Goal: Transaction & Acquisition: Purchase product/service

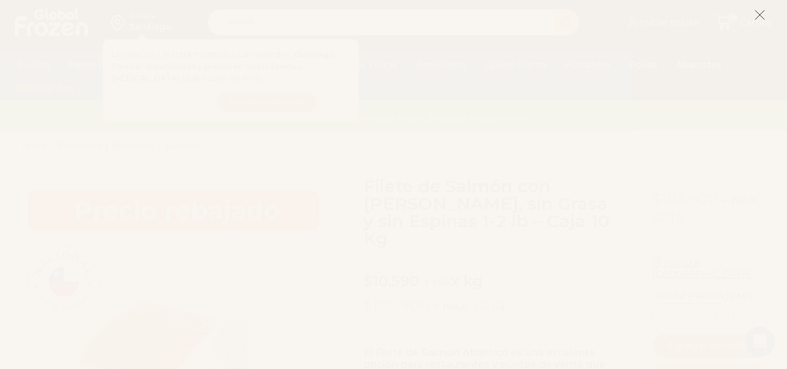
click at [759, 17] on icon at bounding box center [759, 14] width 11 height 11
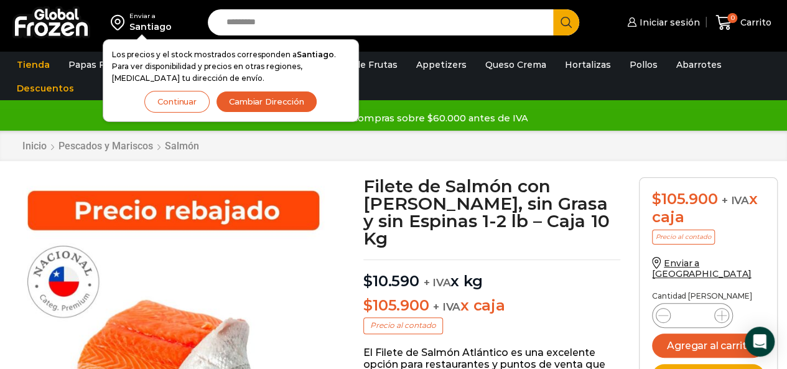
click at [229, 105] on button "Cambiar Dirección" at bounding box center [266, 102] width 101 height 22
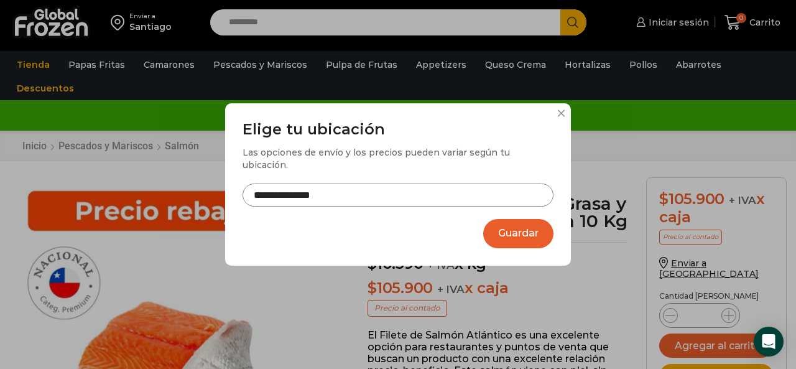
click at [373, 188] on input "**********" at bounding box center [398, 194] width 311 height 23
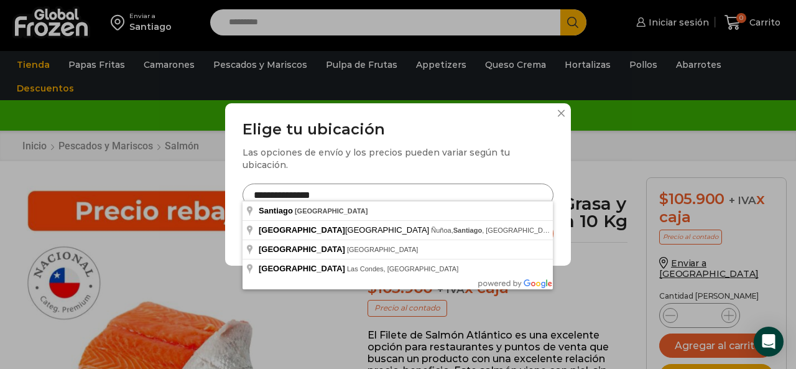
drag, startPoint x: 297, startPoint y: 192, endPoint x: 229, endPoint y: 187, distance: 67.9
click at [229, 187] on div "**********" at bounding box center [398, 184] width 346 height 162
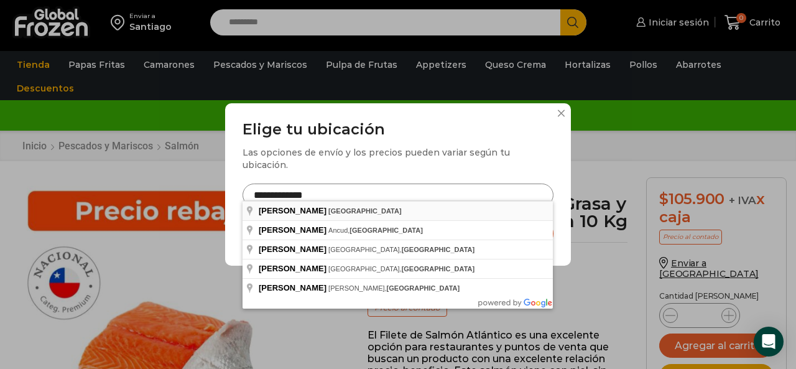
type input "**********"
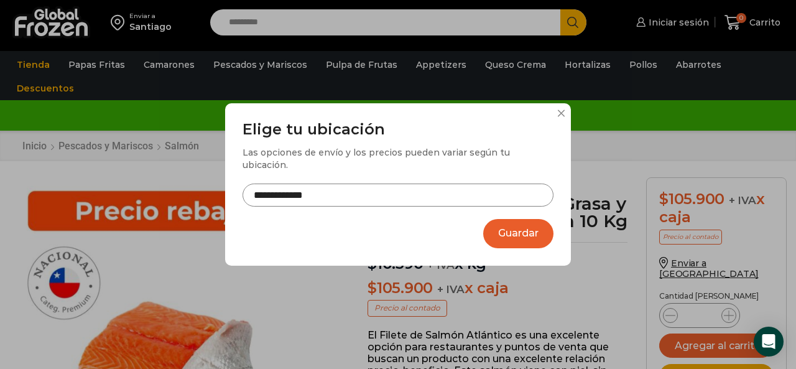
click at [506, 232] on button "Guardar" at bounding box center [518, 233] width 70 height 29
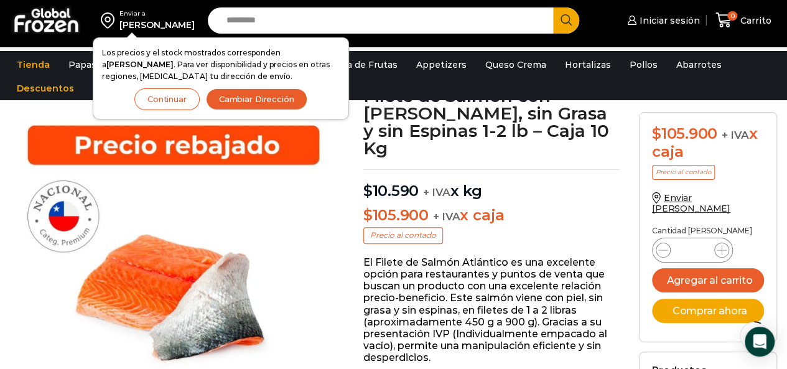
click at [331, 161] on img at bounding box center [173, 276] width 328 height 328
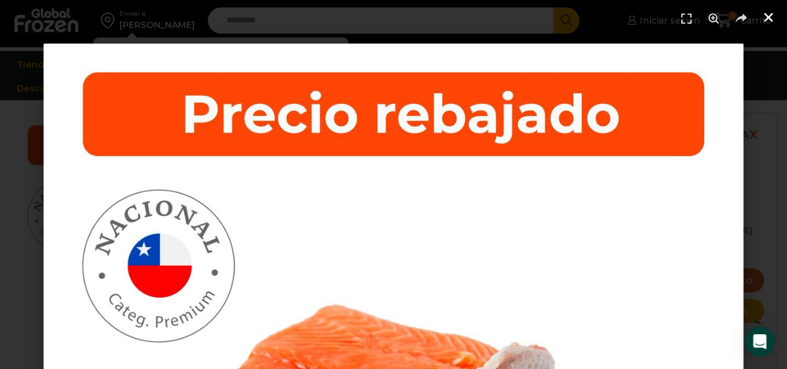
click at [770, 23] on icon "Cerrar (Esc)" at bounding box center [768, 17] width 12 height 12
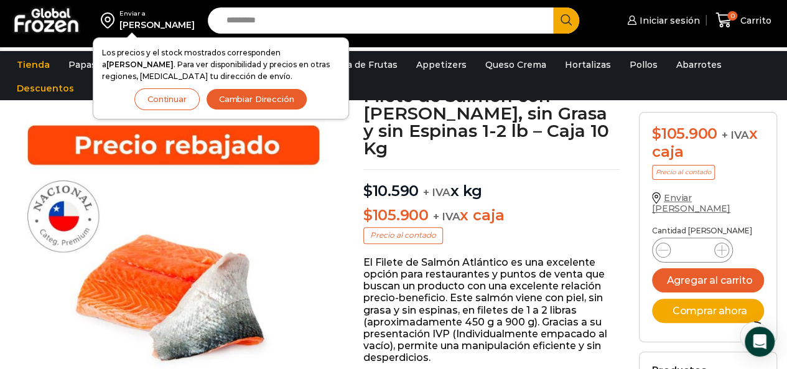
click at [688, 200] on span "Enviar a [PERSON_NAME]" at bounding box center [691, 203] width 78 height 22
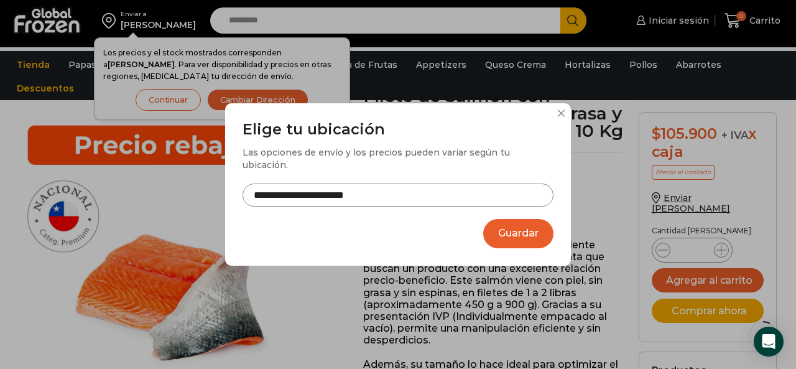
click at [530, 238] on button "Guardar" at bounding box center [518, 233] width 70 height 29
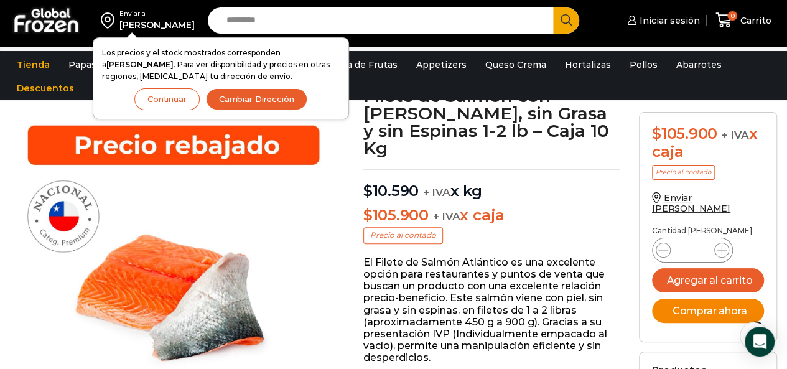
click at [689, 303] on button "Comprar ahora" at bounding box center [708, 310] width 112 height 24
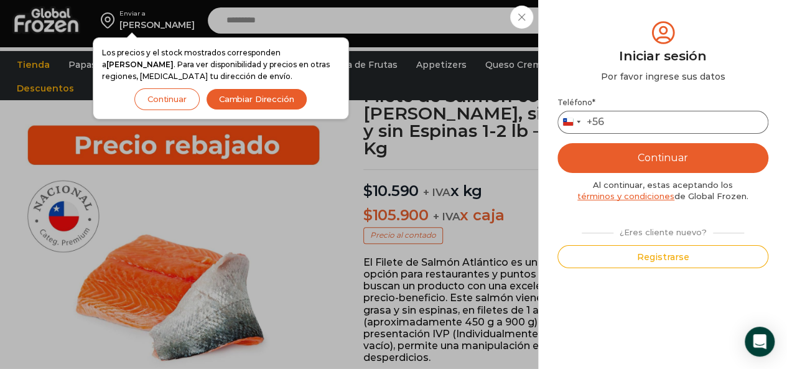
click at [644, 127] on input "Teléfono *" at bounding box center [662, 122] width 211 height 23
type input "*********"
click at [644, 149] on button "Continuar" at bounding box center [662, 158] width 211 height 30
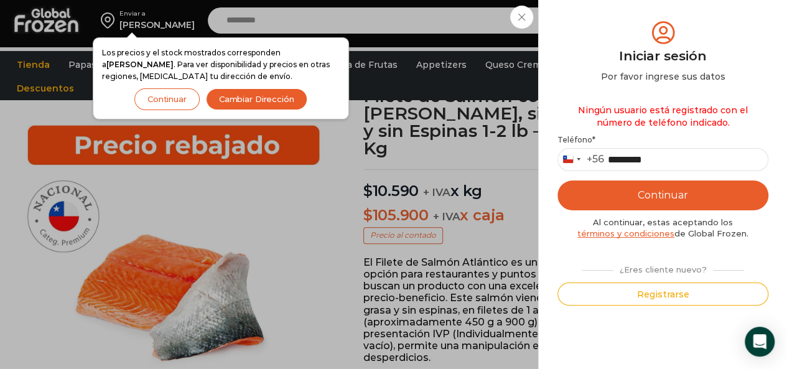
click at [655, 192] on button "Continuar" at bounding box center [662, 195] width 211 height 30
click at [624, 14] on div "Iniciar sesión Mi cuenta Login Register Iniciar sesión Por favor ingrese sus da…" at bounding box center [662, 20] width 76 height 25
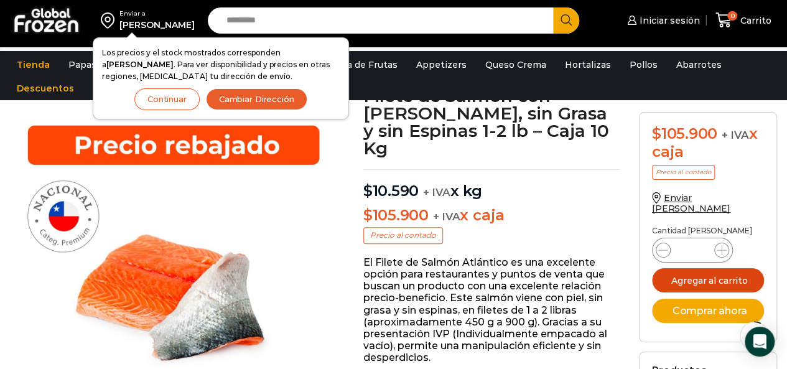
click at [704, 271] on button "Agregar al carrito" at bounding box center [708, 280] width 112 height 24
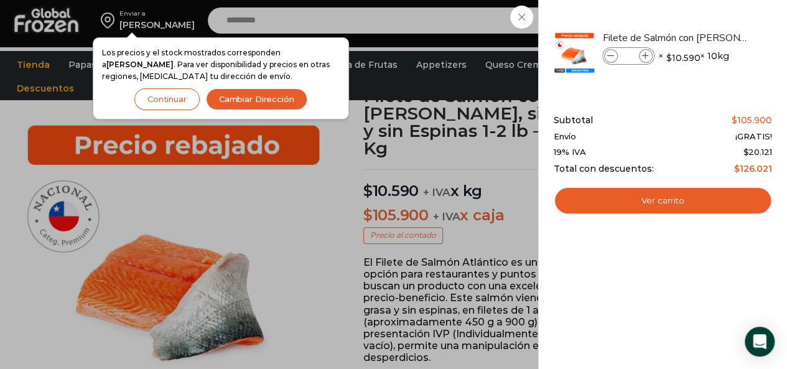
click at [712, 24] on div "1 Carrito 1 1 Shopping Cart *" at bounding box center [743, 20] width 62 height 29
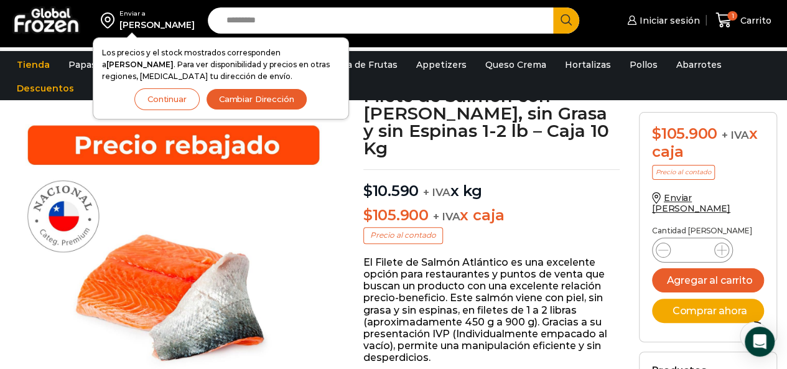
click at [172, 98] on button "Continuar" at bounding box center [166, 99] width 65 height 22
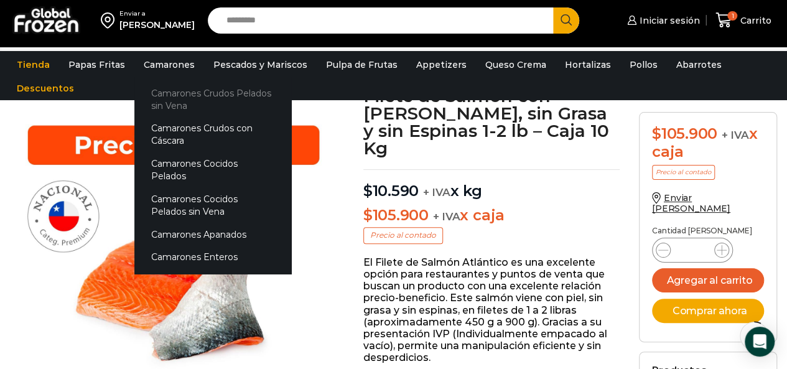
click at [163, 100] on link "Camarones Crudos Pelados sin Vena" at bounding box center [212, 98] width 157 height 35
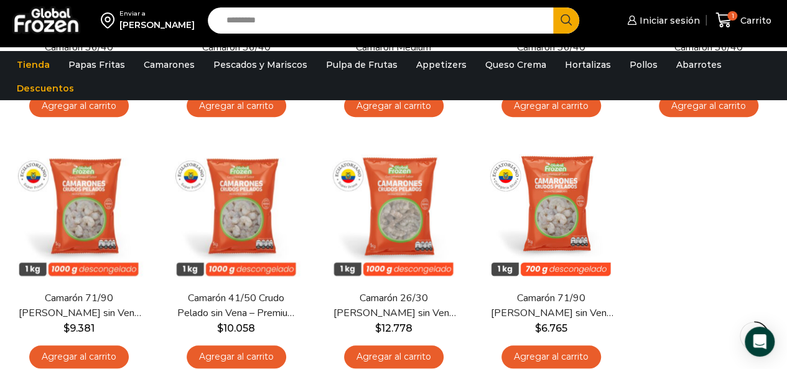
scroll to position [358, 0]
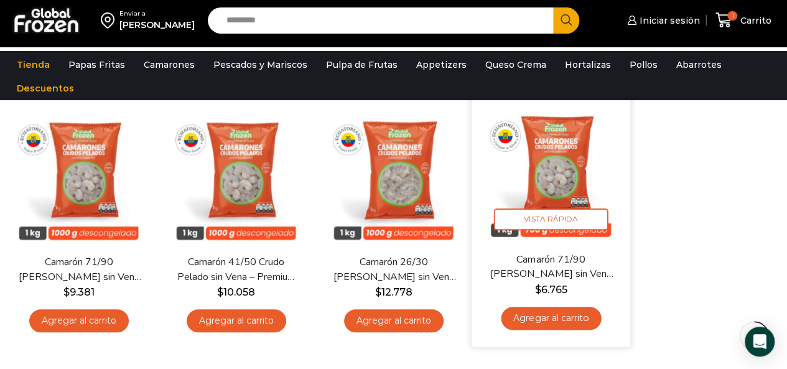
click at [553, 320] on link "Agregar al carrito" at bounding box center [551, 318] width 100 height 23
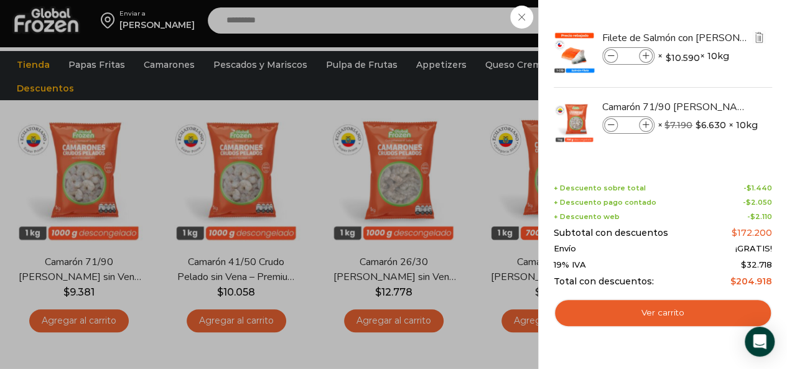
click at [605, 57] on span at bounding box center [611, 56] width 14 height 14
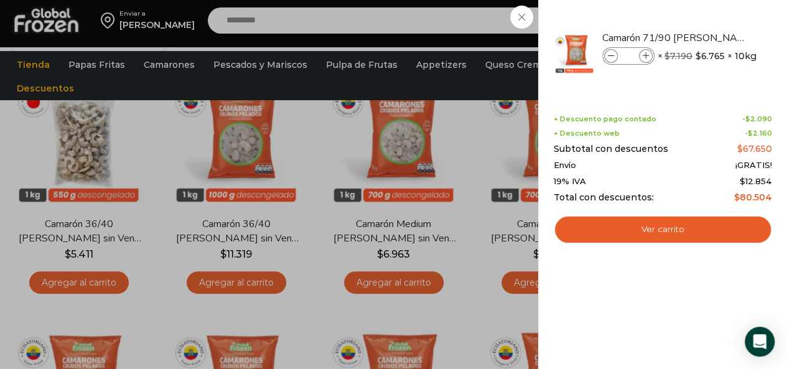
scroll to position [0, 0]
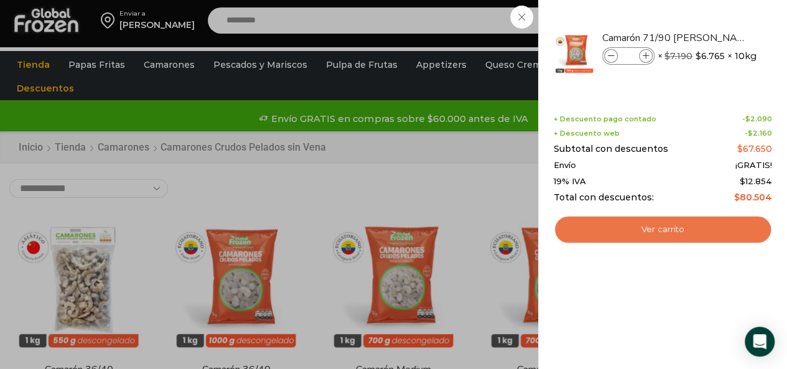
click at [661, 238] on link "Ver carrito" at bounding box center [662, 229] width 218 height 29
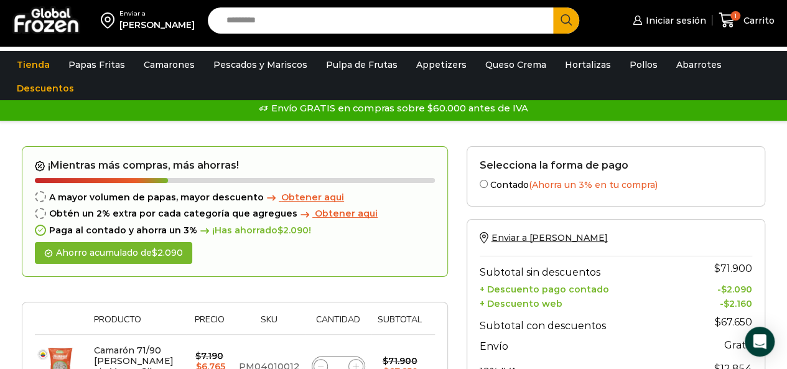
drag, startPoint x: 788, startPoint y: 120, endPoint x: 739, endPoint y: 80, distance: 63.2
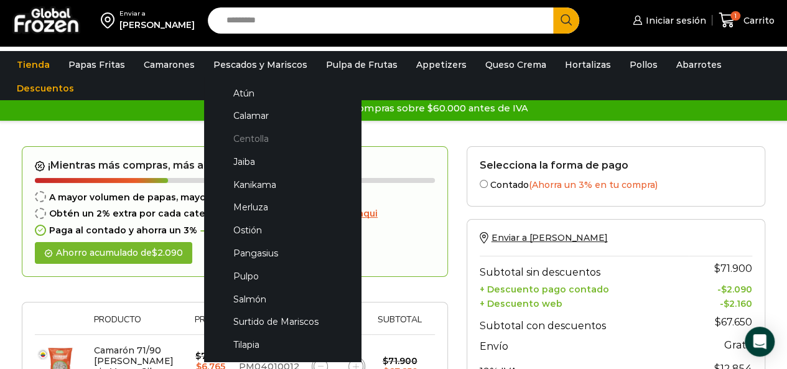
click at [244, 141] on link "Centolla" at bounding box center [282, 138] width 132 height 23
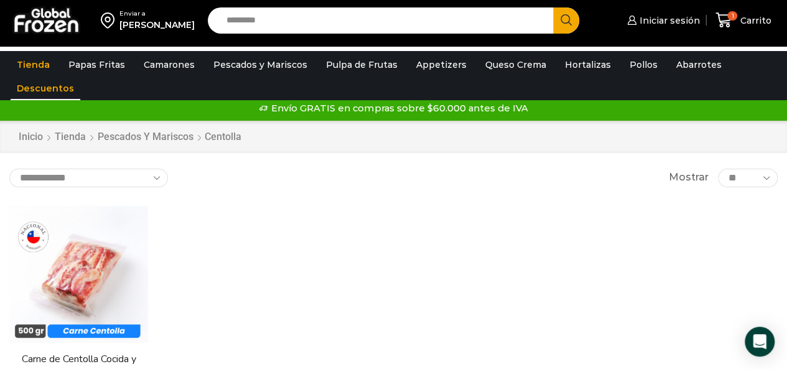
click at [41, 95] on link "Descuentos" at bounding box center [46, 88] width 70 height 24
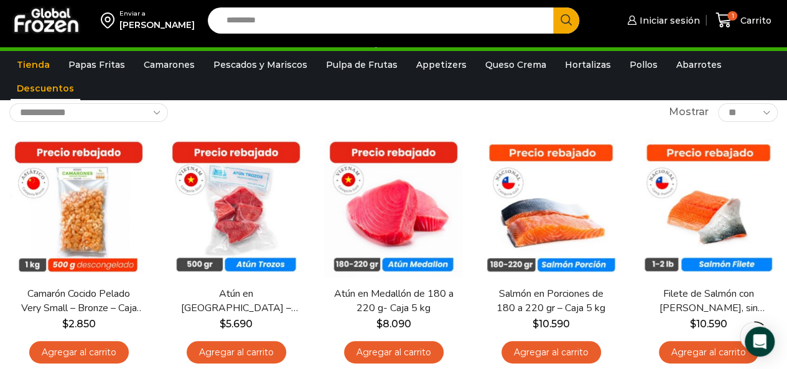
scroll to position [77, 0]
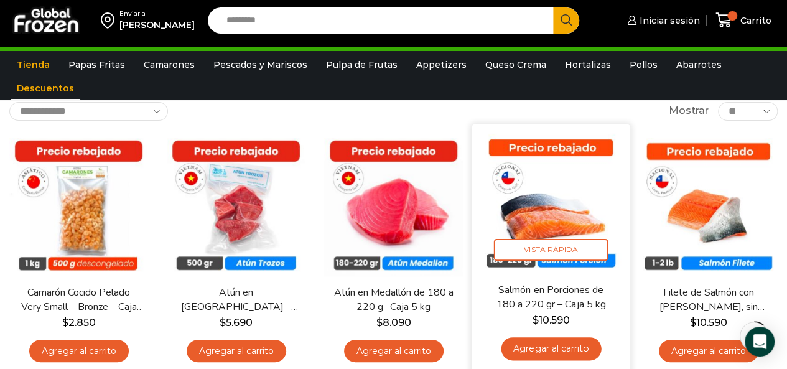
click at [534, 343] on link "Agregar al carrito" at bounding box center [551, 348] width 100 height 23
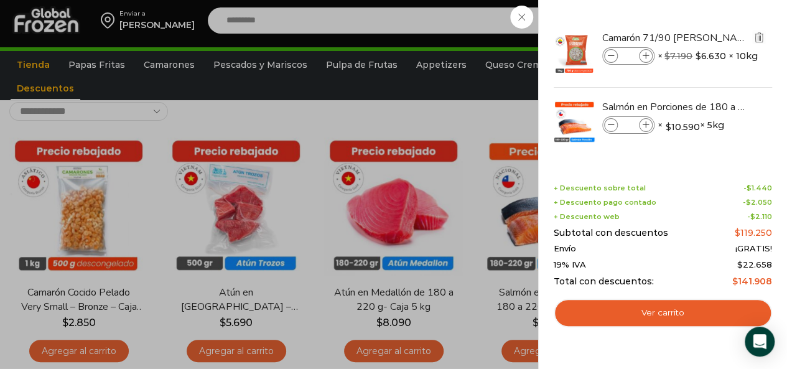
click at [611, 59] on icon at bounding box center [611, 56] width 7 height 7
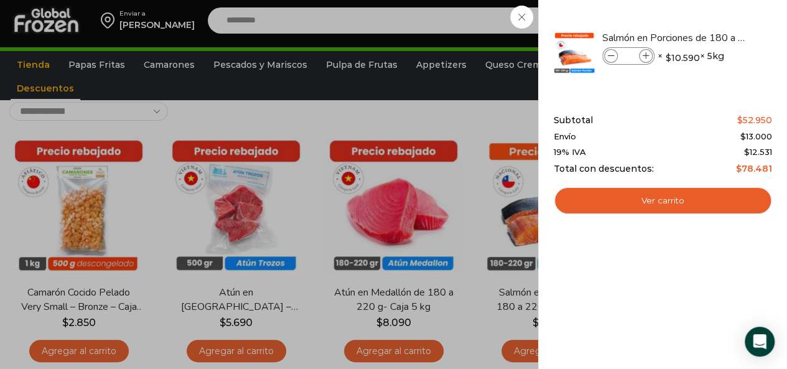
click at [712, 35] on div "1 Carrito 1 1 Shopping Cart *" at bounding box center [743, 20] width 62 height 29
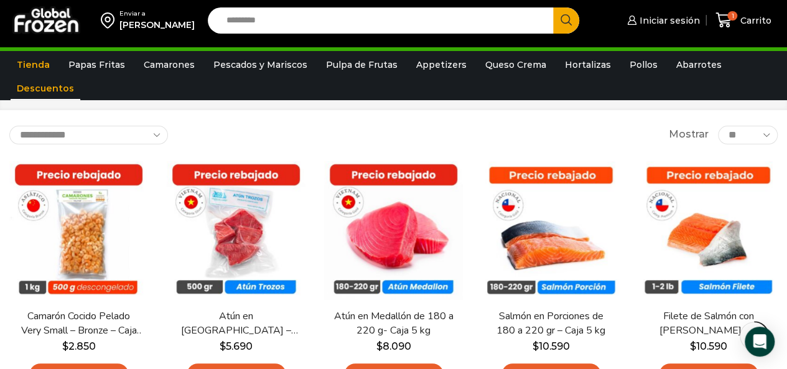
scroll to position [0, 0]
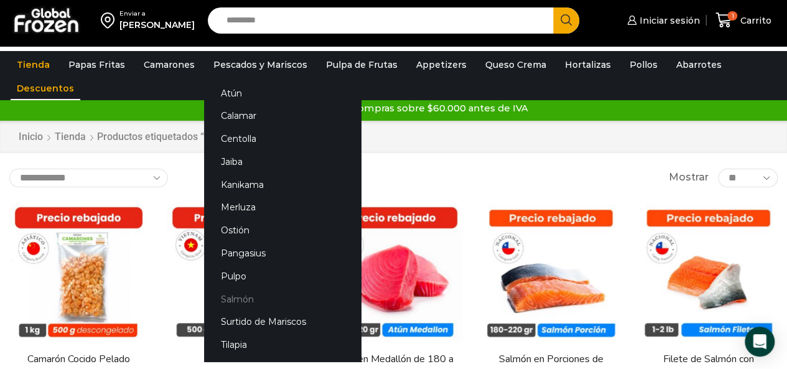
click at [232, 294] on link "Salmón" at bounding box center [282, 298] width 157 height 23
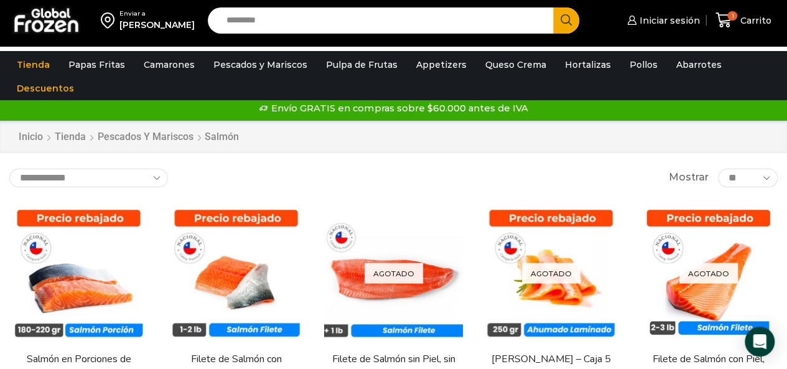
click at [156, 185] on select "**********" at bounding box center [88, 178] width 159 height 19
select select "*****"
click at [9, 172] on select "**********" at bounding box center [88, 178] width 159 height 19
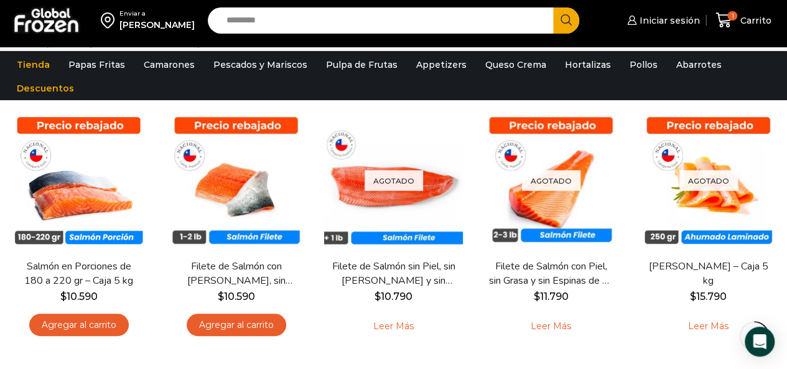
scroll to position [111, 0]
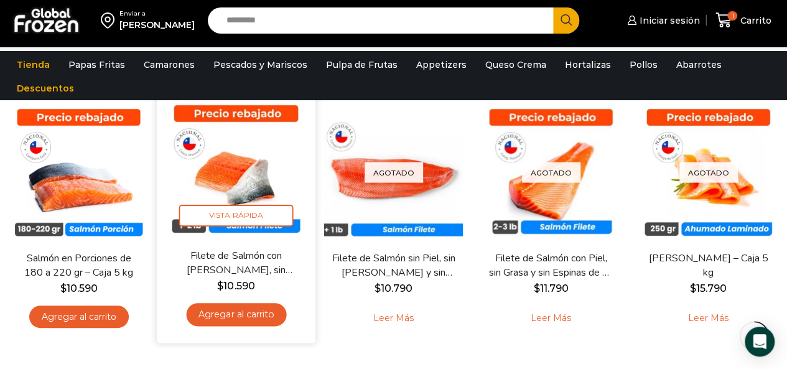
click at [223, 308] on link "Agregar al carrito" at bounding box center [236, 314] width 100 height 23
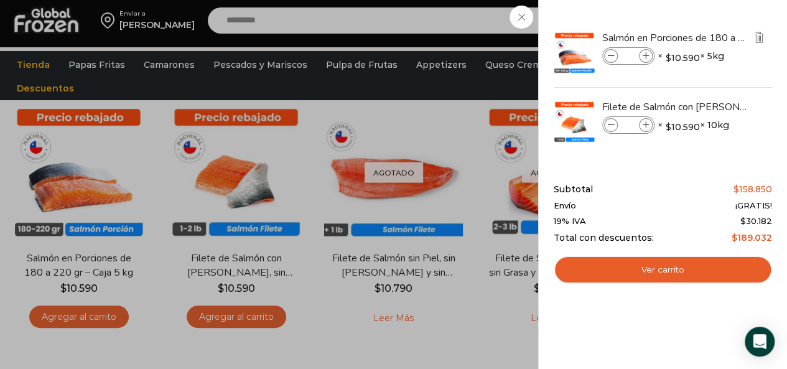
click at [612, 59] on span at bounding box center [611, 56] width 14 height 14
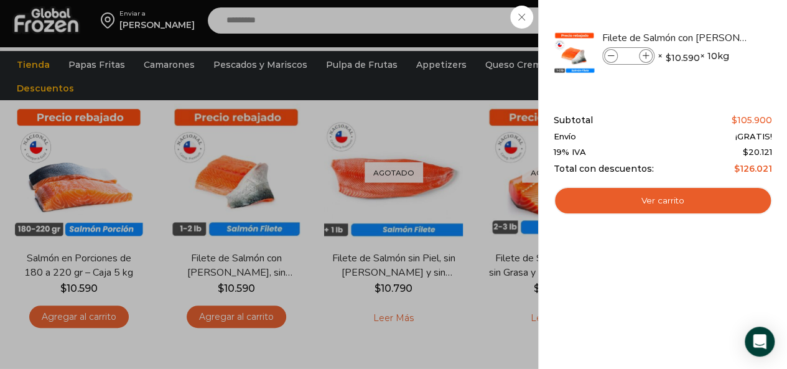
click at [712, 20] on div "1 Carrito 1 1 Shopping Cart *" at bounding box center [743, 20] width 62 height 29
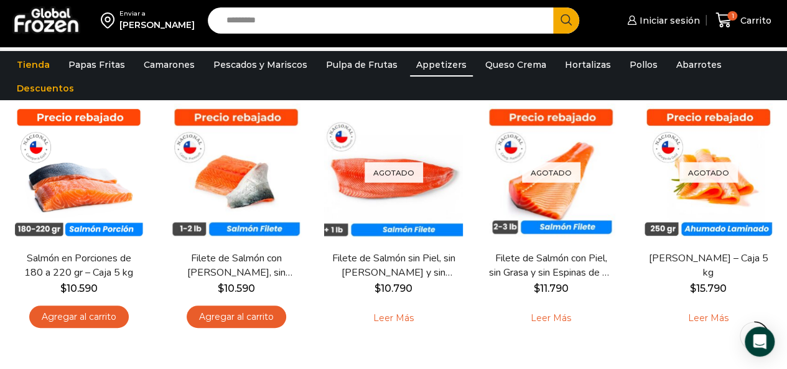
click at [432, 68] on link "Appetizers" at bounding box center [441, 65] width 63 height 24
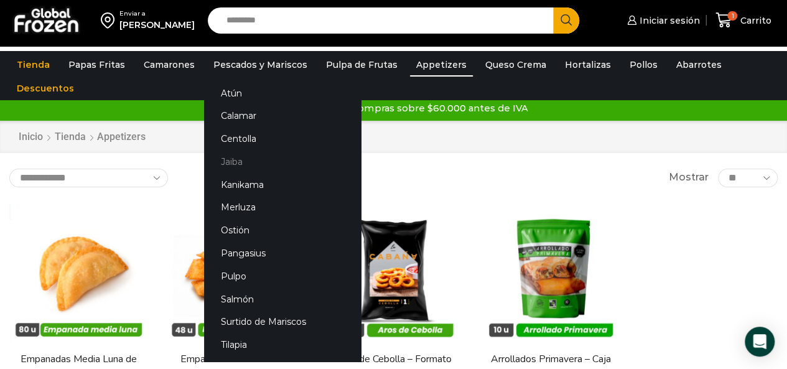
click at [224, 160] on link "Jaiba" at bounding box center [282, 161] width 157 height 23
